Goal: Task Accomplishment & Management: Complete application form

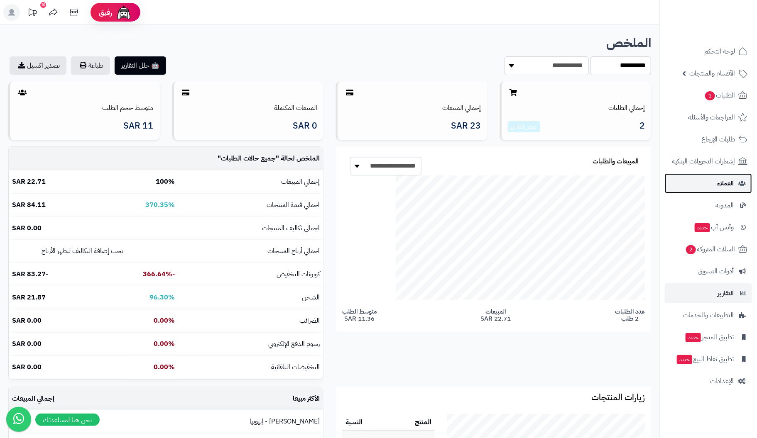
click at [731, 182] on span "العملاء" at bounding box center [725, 184] width 17 height 12
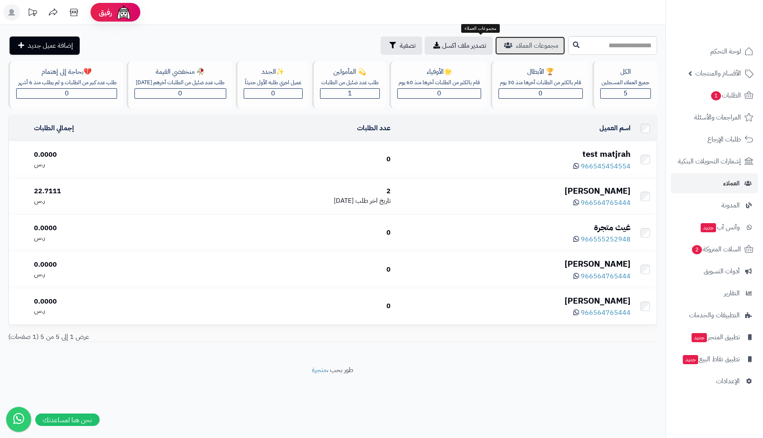
click at [516, 48] on span "مجموعات العملاء" at bounding box center [537, 46] width 42 height 10
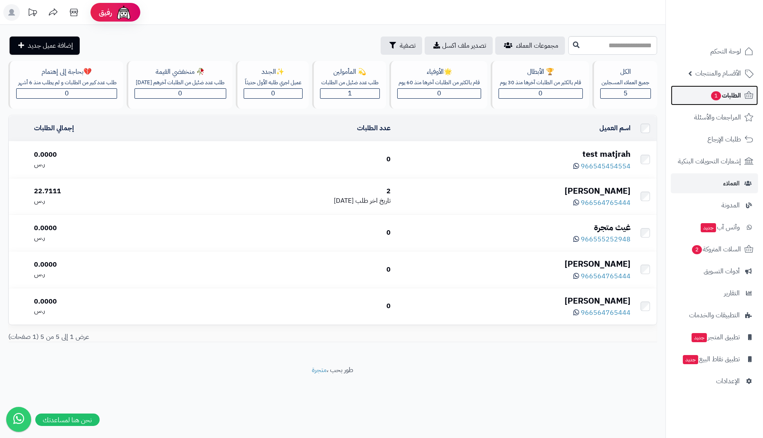
click at [731, 95] on span "الطلبات 1" at bounding box center [725, 96] width 31 height 12
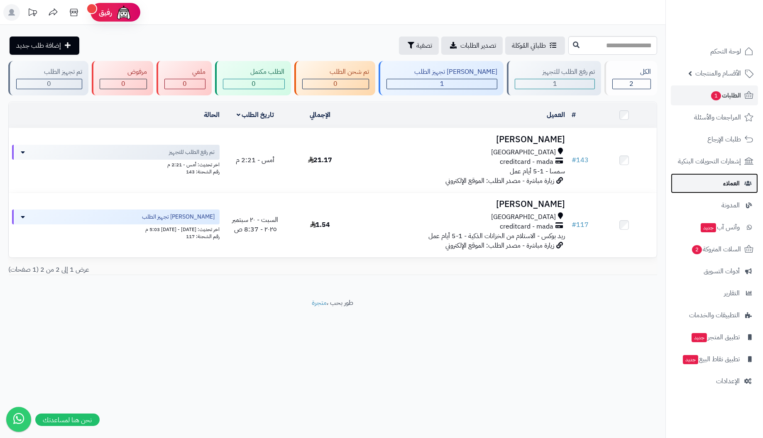
click at [722, 185] on link "العملاء" at bounding box center [714, 184] width 87 height 20
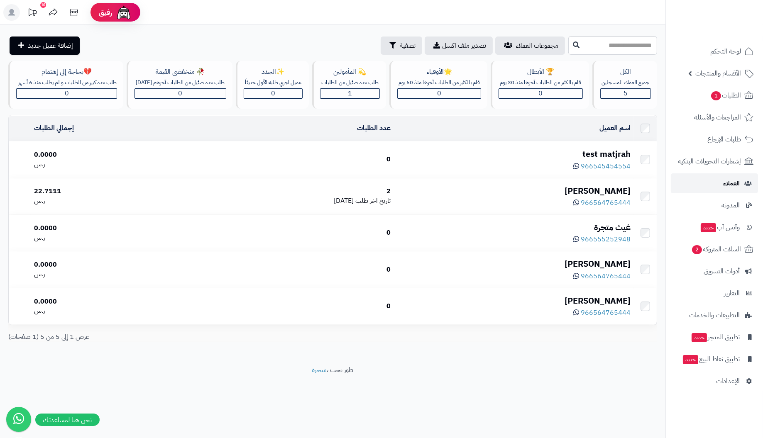
click at [722, 184] on link "العملاء" at bounding box center [714, 184] width 87 height 20
click at [39, 46] on span "إضافة عميل جديد" at bounding box center [50, 46] width 45 height 10
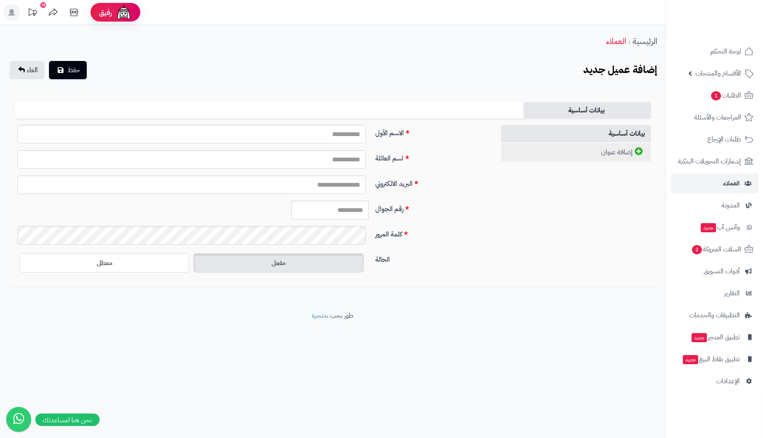
click at [637, 149] on icon at bounding box center [639, 151] width 8 height 8
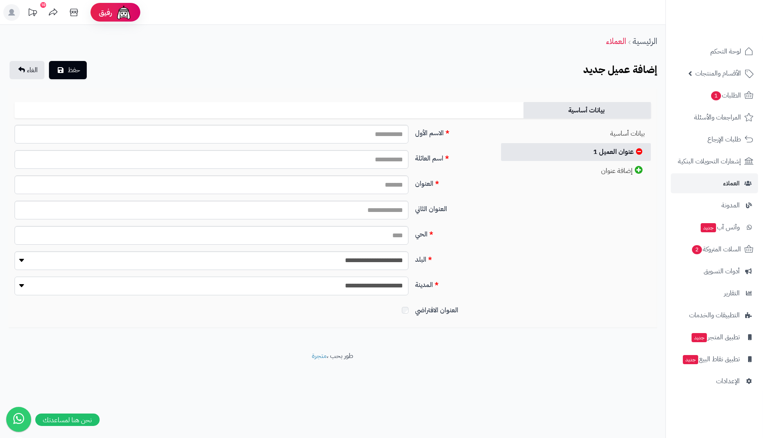
click at [75, 284] on select "**********" at bounding box center [212, 286] width 394 height 19
click at [159, 267] on select "**********" at bounding box center [212, 261] width 394 height 19
click at [536, 305] on div "**********" at bounding box center [332, 223] width 649 height 197
click at [382, 236] on input "الحي" at bounding box center [212, 235] width 394 height 19
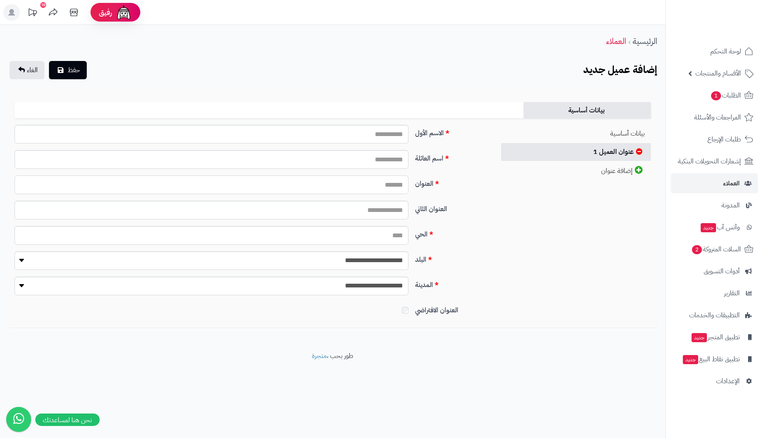
click at [355, 183] on input "العنوان" at bounding box center [212, 185] width 394 height 19
click at [344, 208] on input "العنوان الثاني" at bounding box center [212, 210] width 394 height 19
click at [364, 158] on input "اسم العائلة" at bounding box center [212, 159] width 394 height 19
click at [370, 137] on input "الاسم الأول" at bounding box center [212, 134] width 394 height 19
click at [637, 171] on icon at bounding box center [639, 170] width 8 height 8
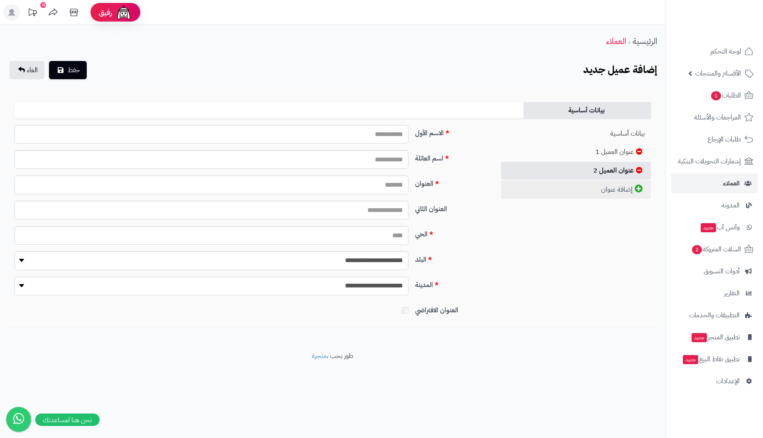
click at [638, 188] on icon at bounding box center [639, 189] width 8 height 8
click at [619, 170] on link "عنوان العميل 2" at bounding box center [576, 171] width 150 height 18
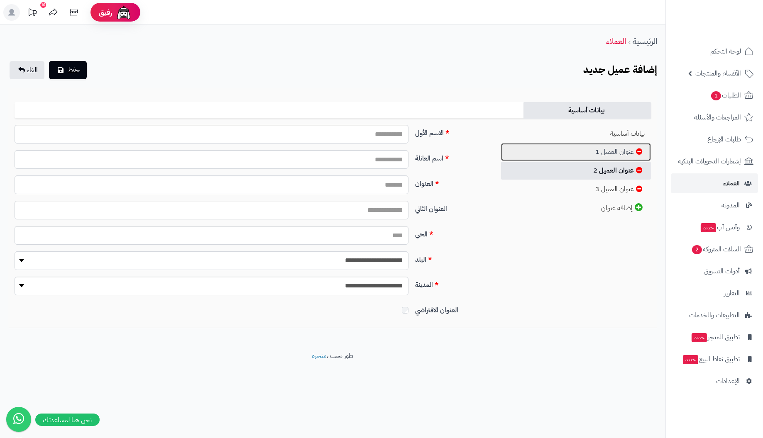
click at [616, 147] on link "عنوان العميل 1" at bounding box center [576, 152] width 150 height 18
click at [611, 168] on link "عنوان العميل 2" at bounding box center [576, 171] width 150 height 18
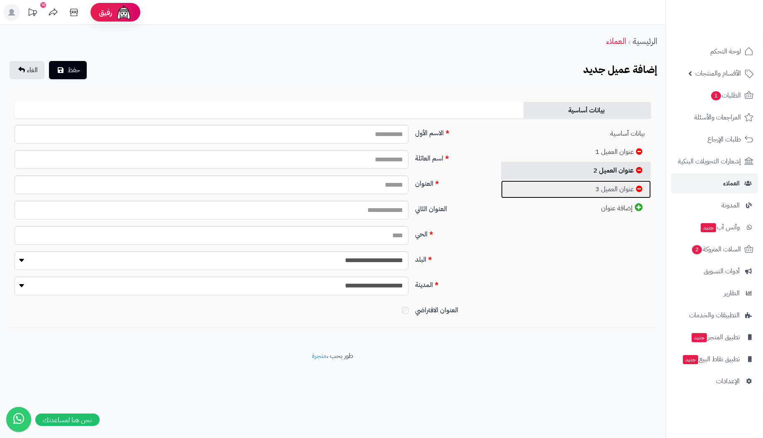
drag, startPoint x: 609, startPoint y: 192, endPoint x: 609, endPoint y: 198, distance: 5.4
click at [609, 192] on link "عنوان العميل 3" at bounding box center [576, 190] width 150 height 18
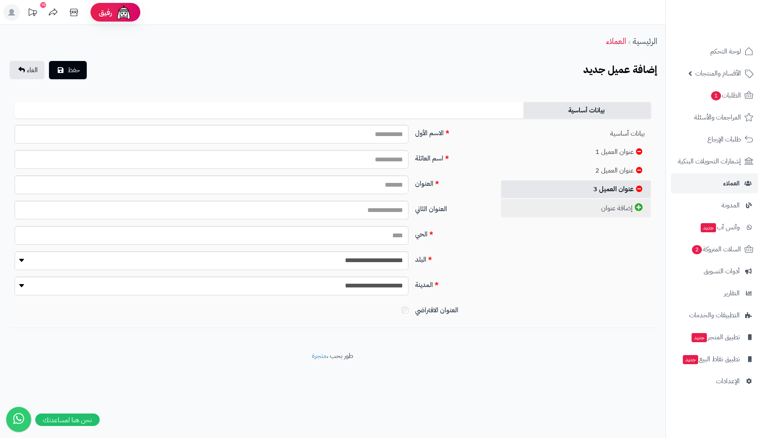
click at [609, 208] on link "إضافة عنوان" at bounding box center [576, 208] width 150 height 18
click at [28, 67] on span "الغاء" at bounding box center [32, 70] width 11 height 10
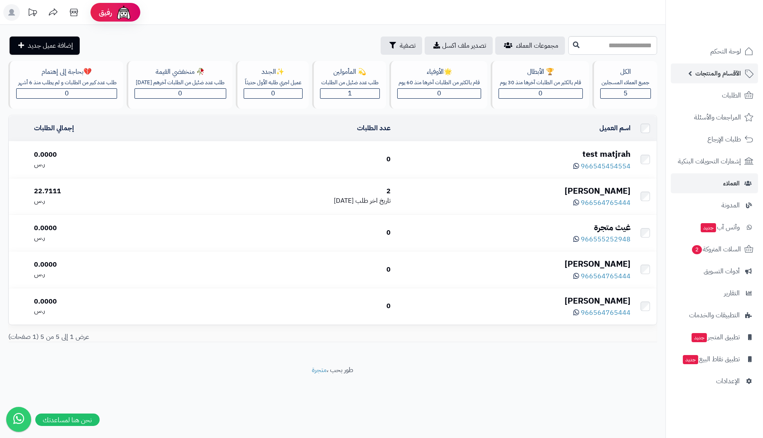
click at [713, 74] on span "الأقسام والمنتجات" at bounding box center [718, 74] width 46 height 12
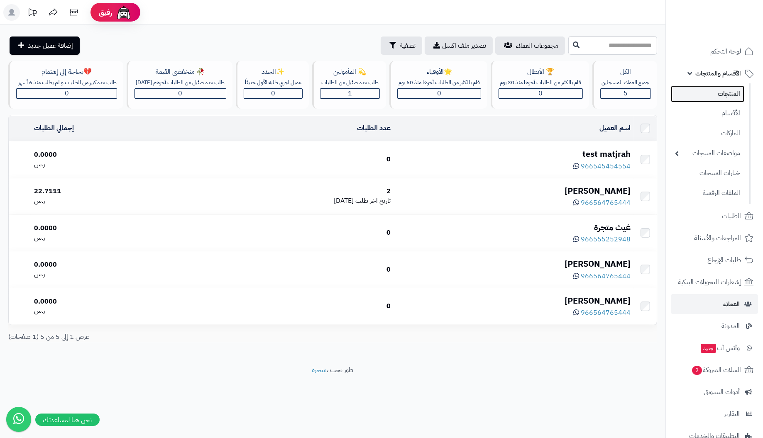
click at [712, 92] on link "المنتجات" at bounding box center [707, 94] width 73 height 17
